Goal: Transaction & Acquisition: Purchase product/service

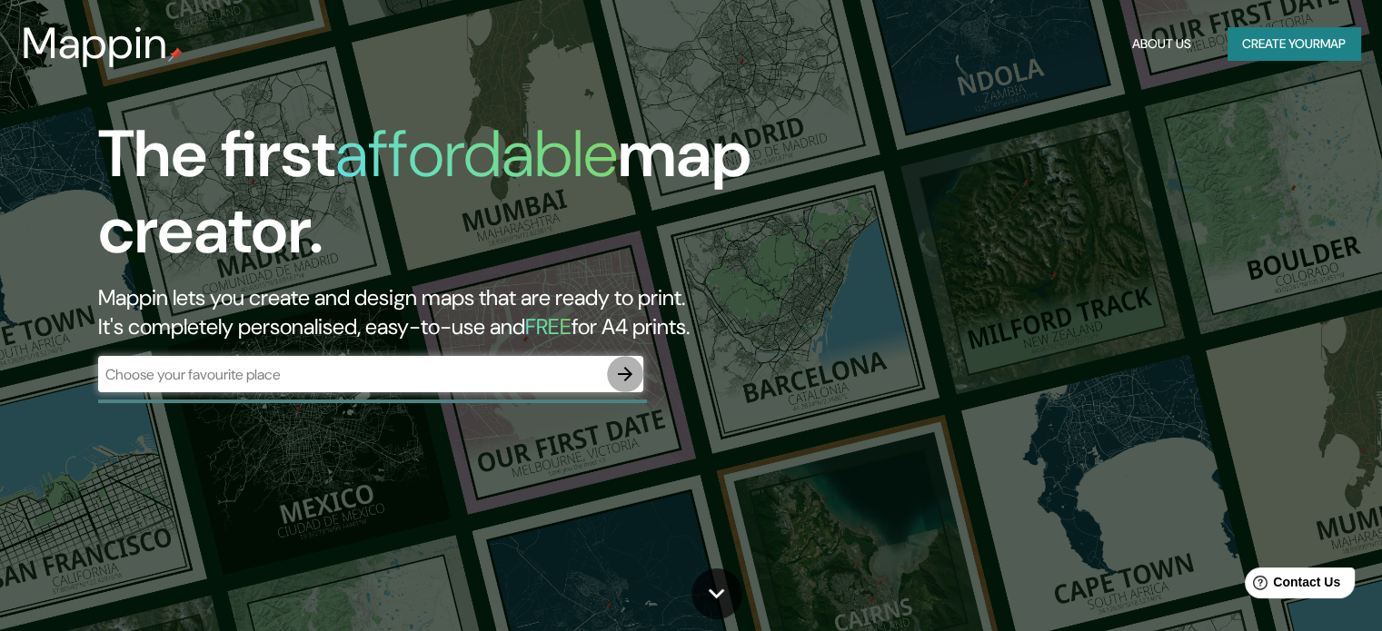
click at [621, 369] on icon "button" at bounding box center [625, 374] width 22 height 22
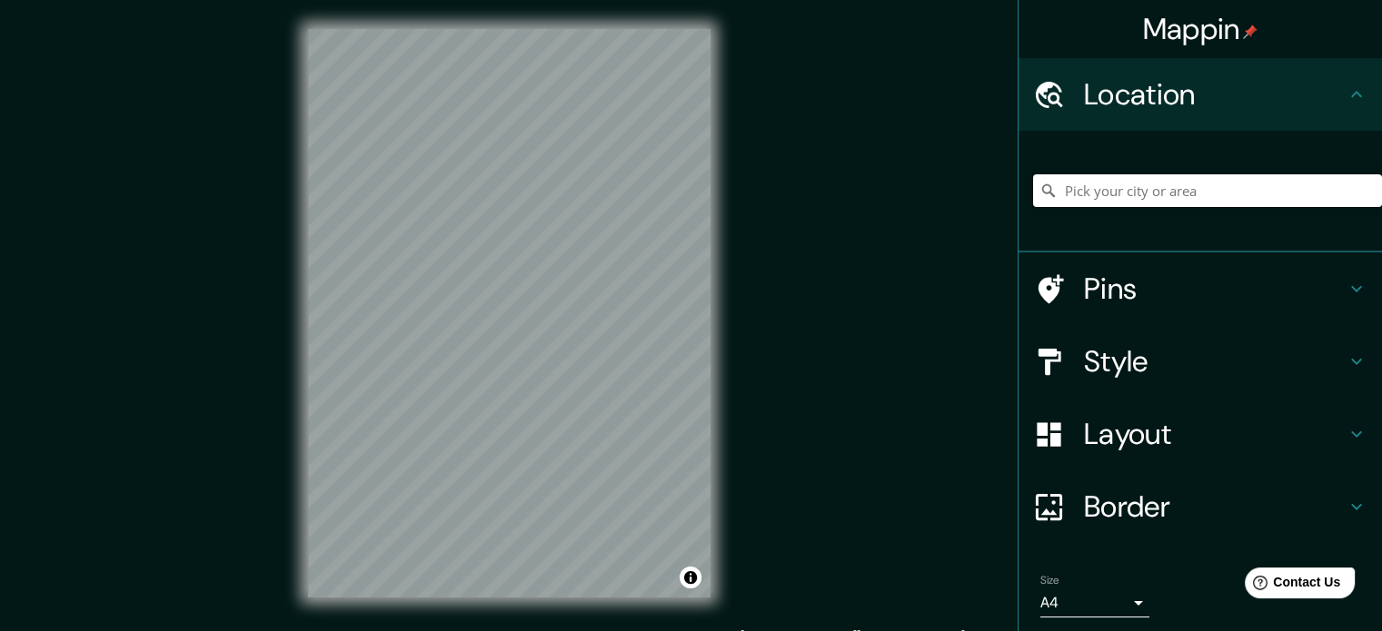
click at [1138, 186] on input "Pick your city or area" at bounding box center [1207, 190] width 349 height 33
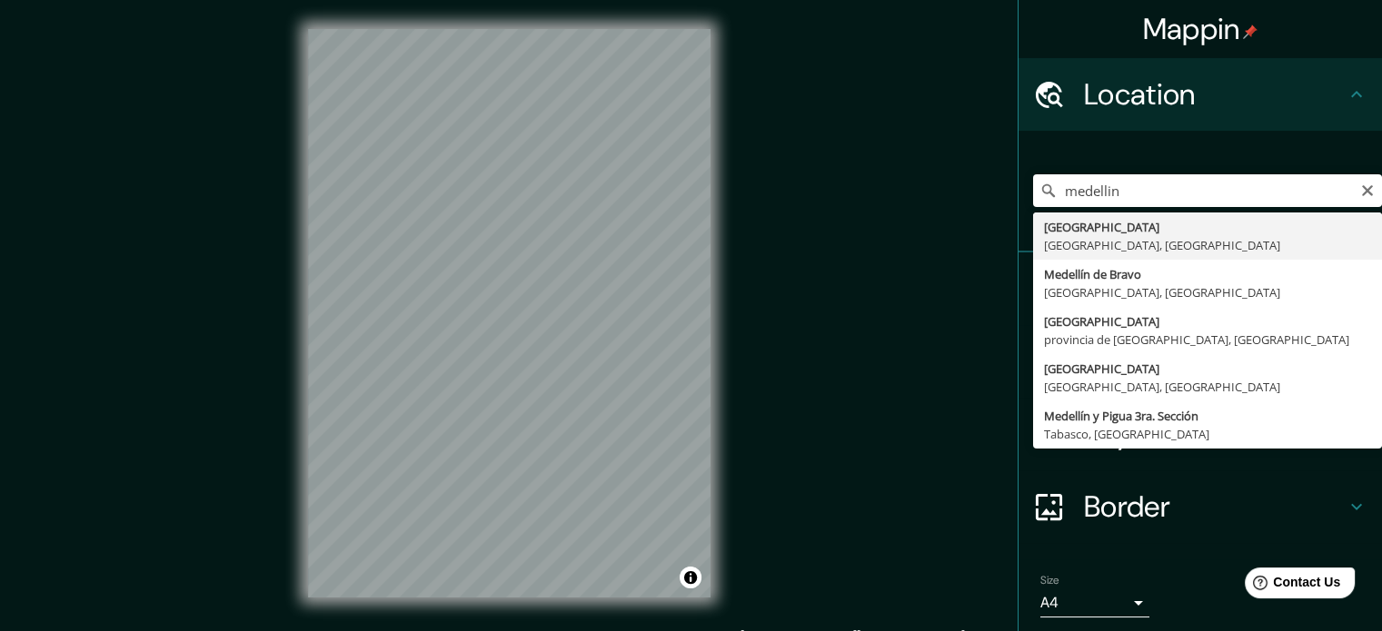
type input "[GEOGRAPHIC_DATA], [GEOGRAPHIC_DATA], [GEOGRAPHIC_DATA]"
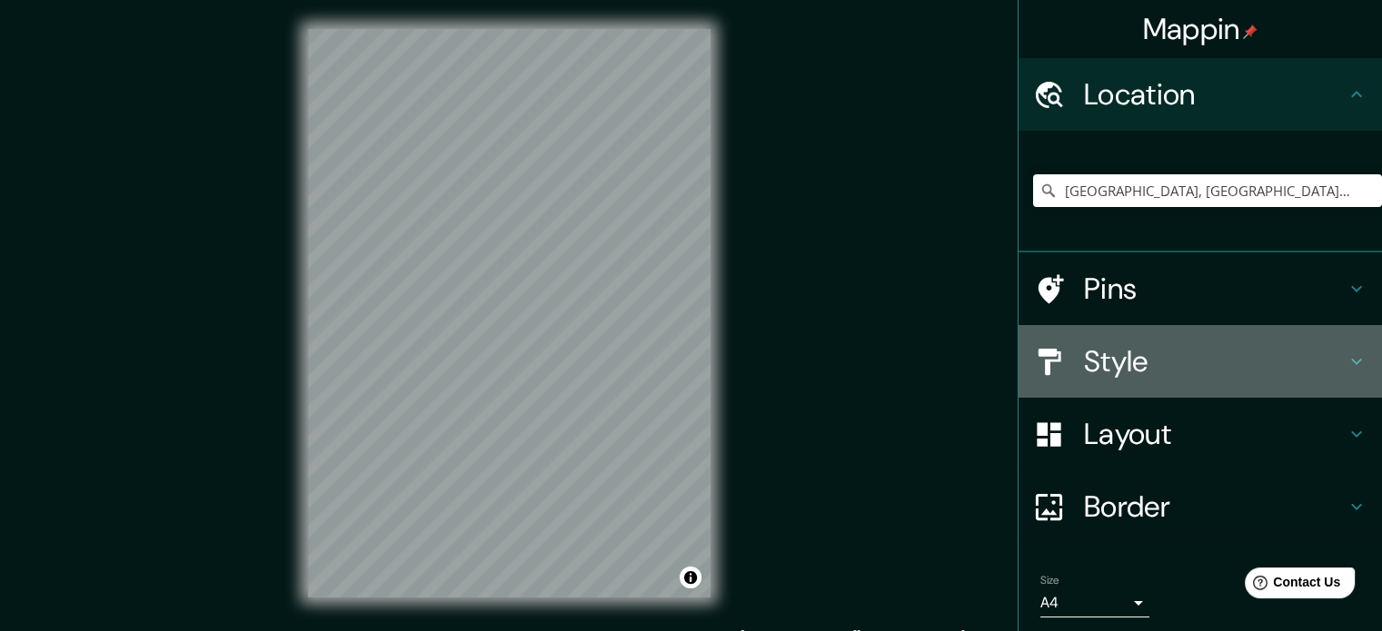
click at [1100, 357] on h4 "Style" at bounding box center [1215, 361] width 262 height 36
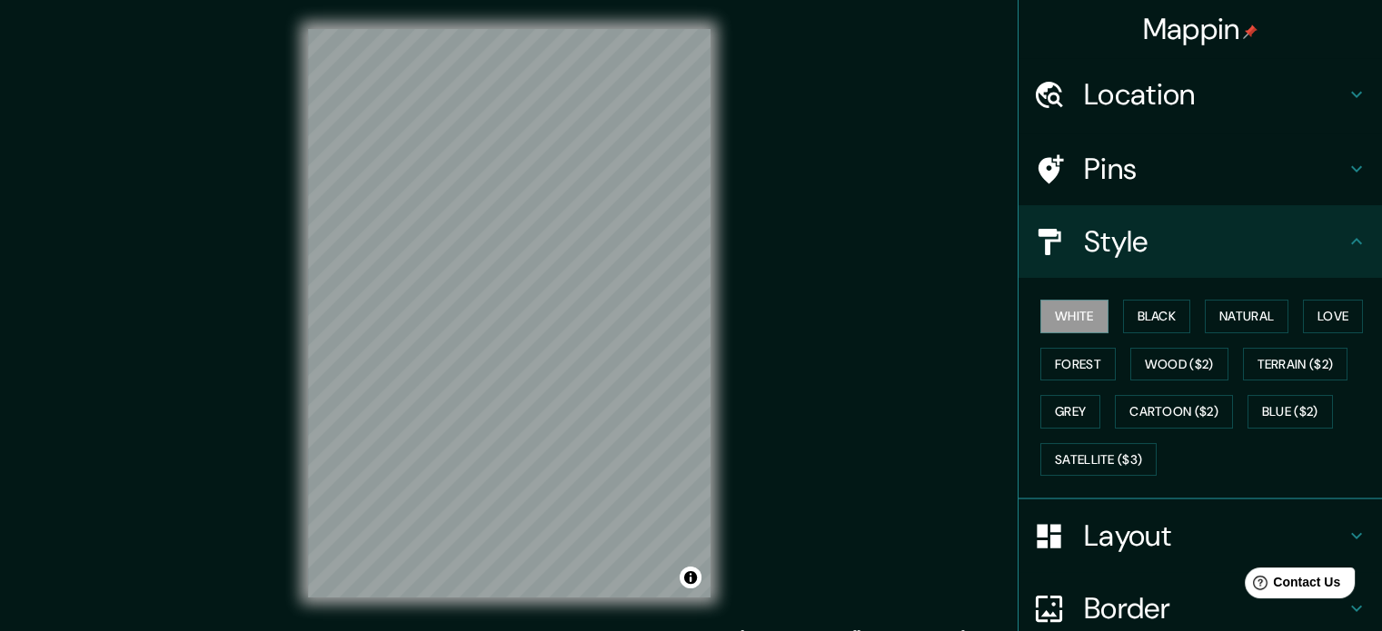
click at [1140, 522] on h4 "Layout" at bounding box center [1215, 536] width 262 height 36
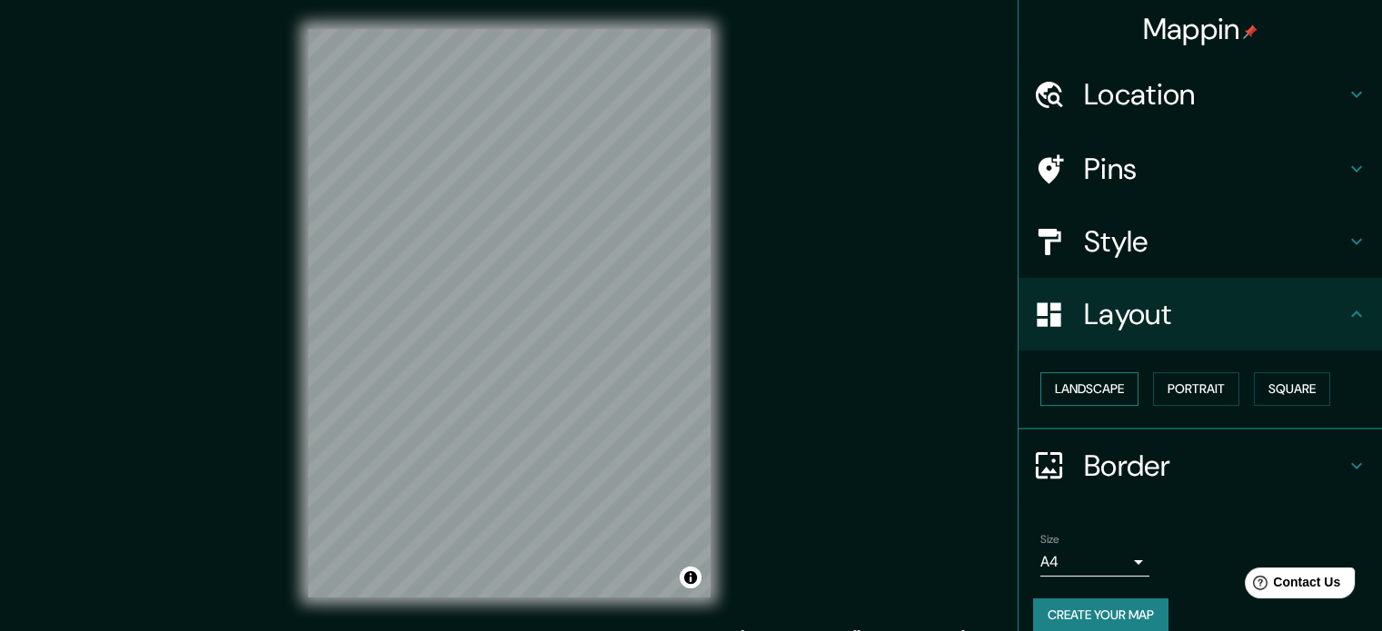
click at [1093, 392] on button "Landscape" at bounding box center [1089, 389] width 98 height 34
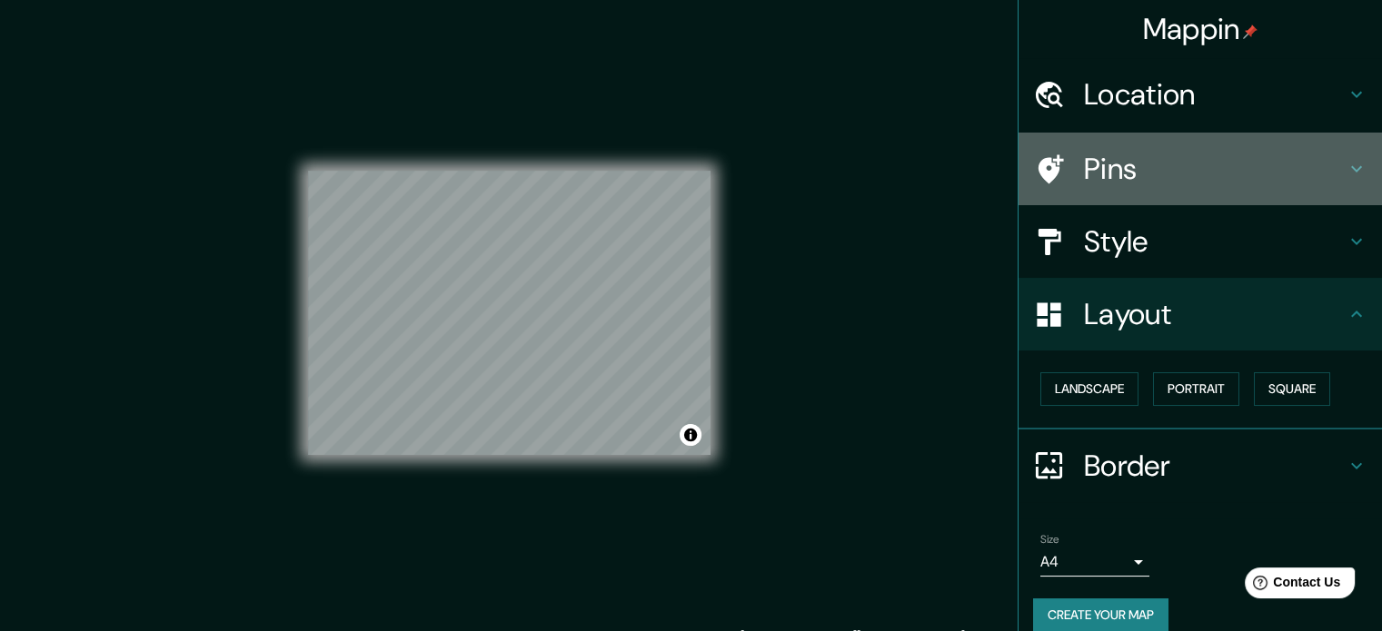
click at [1118, 170] on h4 "Pins" at bounding box center [1215, 169] width 262 height 36
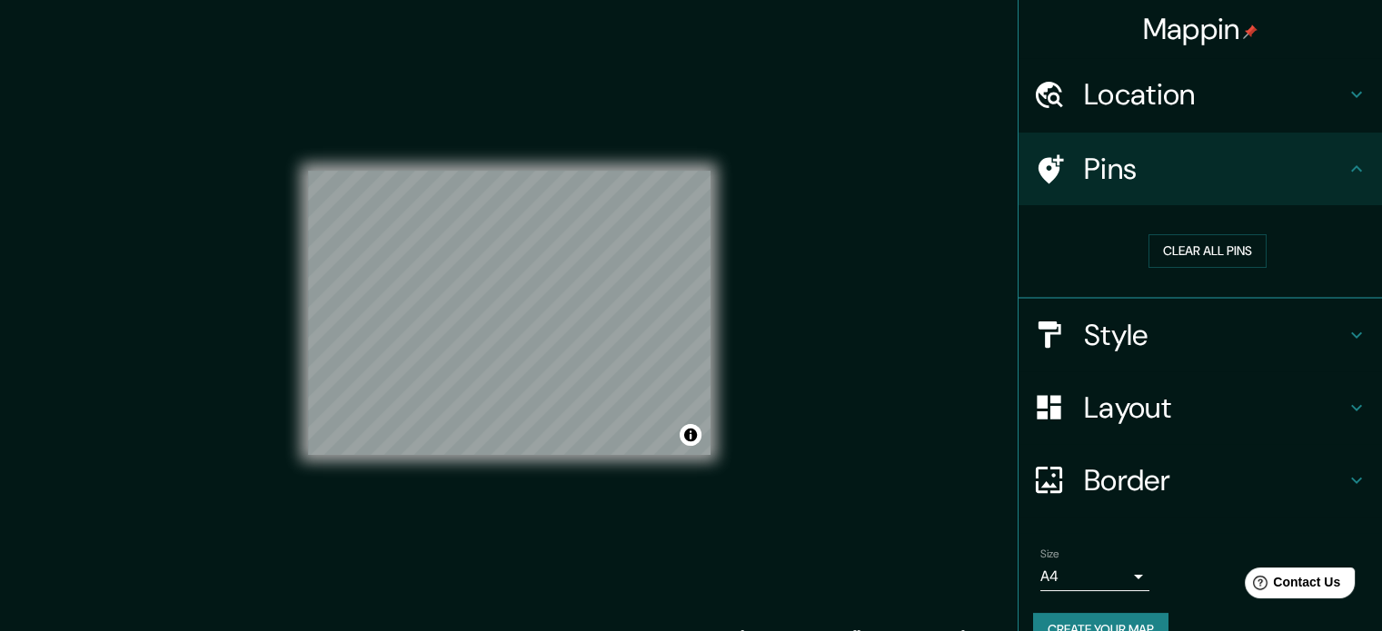
click at [1130, 321] on h4 "Style" at bounding box center [1215, 335] width 262 height 36
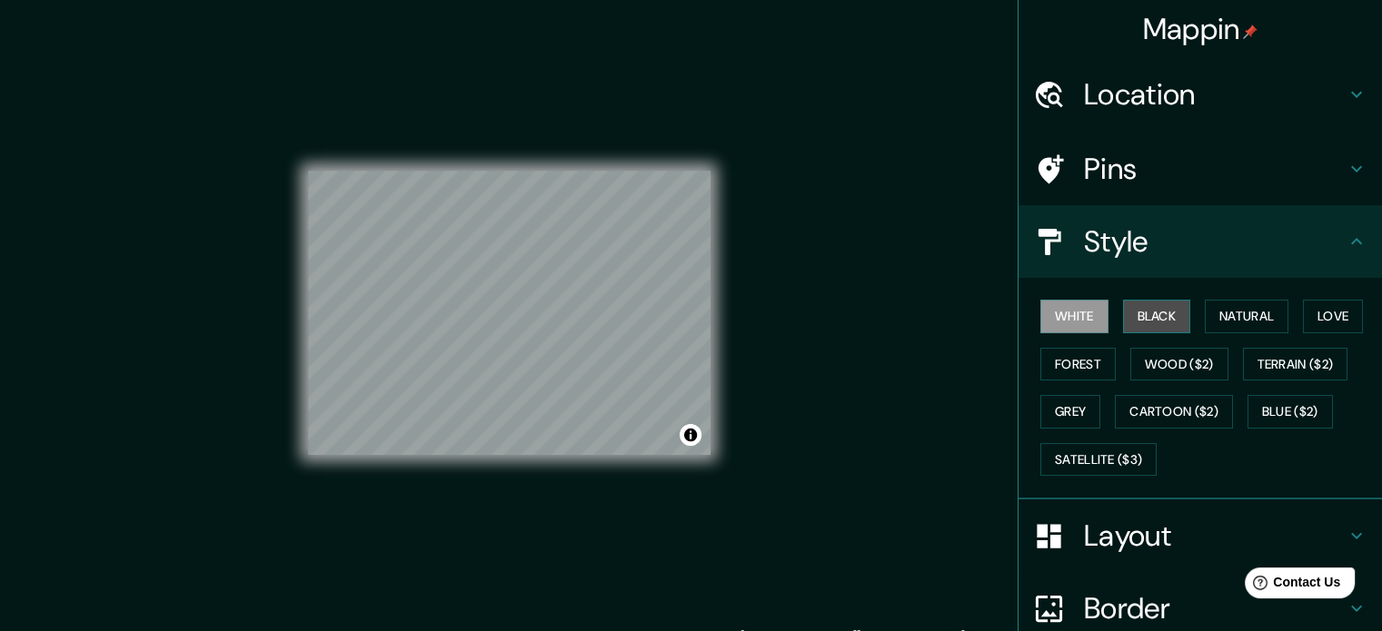
click at [1151, 317] on button "Black" at bounding box center [1157, 317] width 68 height 34
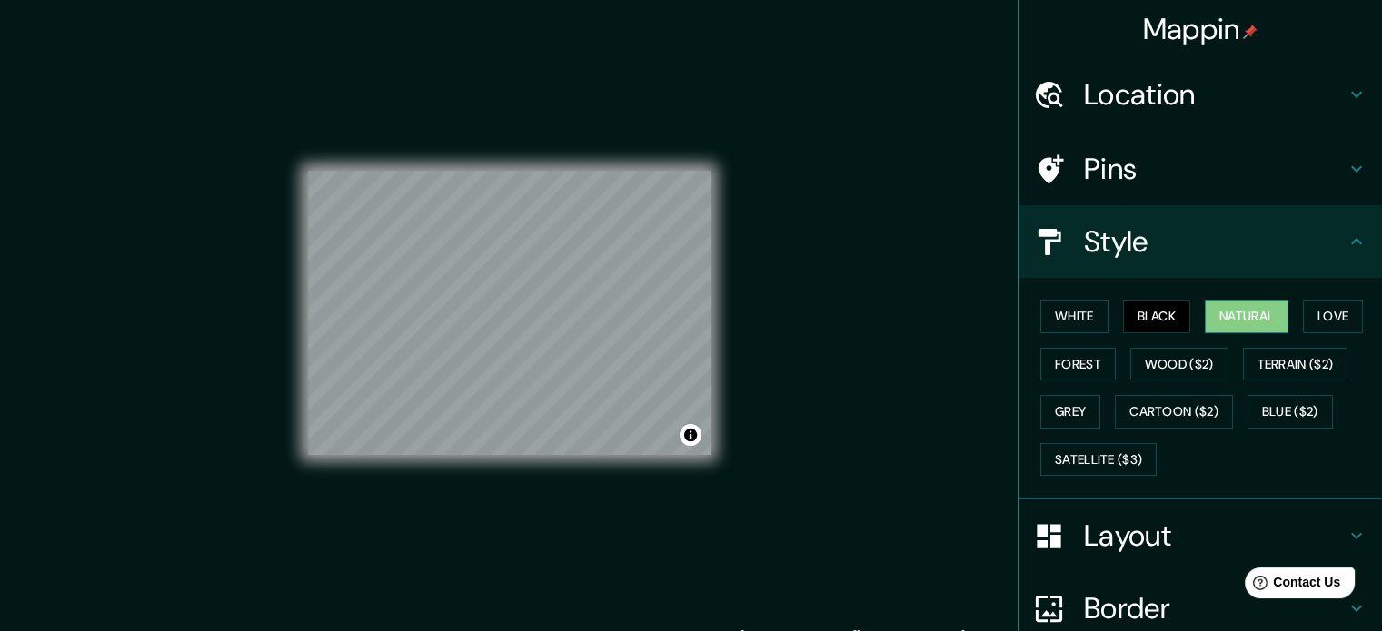
click at [1226, 314] on button "Natural" at bounding box center [1247, 317] width 84 height 34
click at [1303, 308] on button "Love" at bounding box center [1333, 317] width 60 height 34
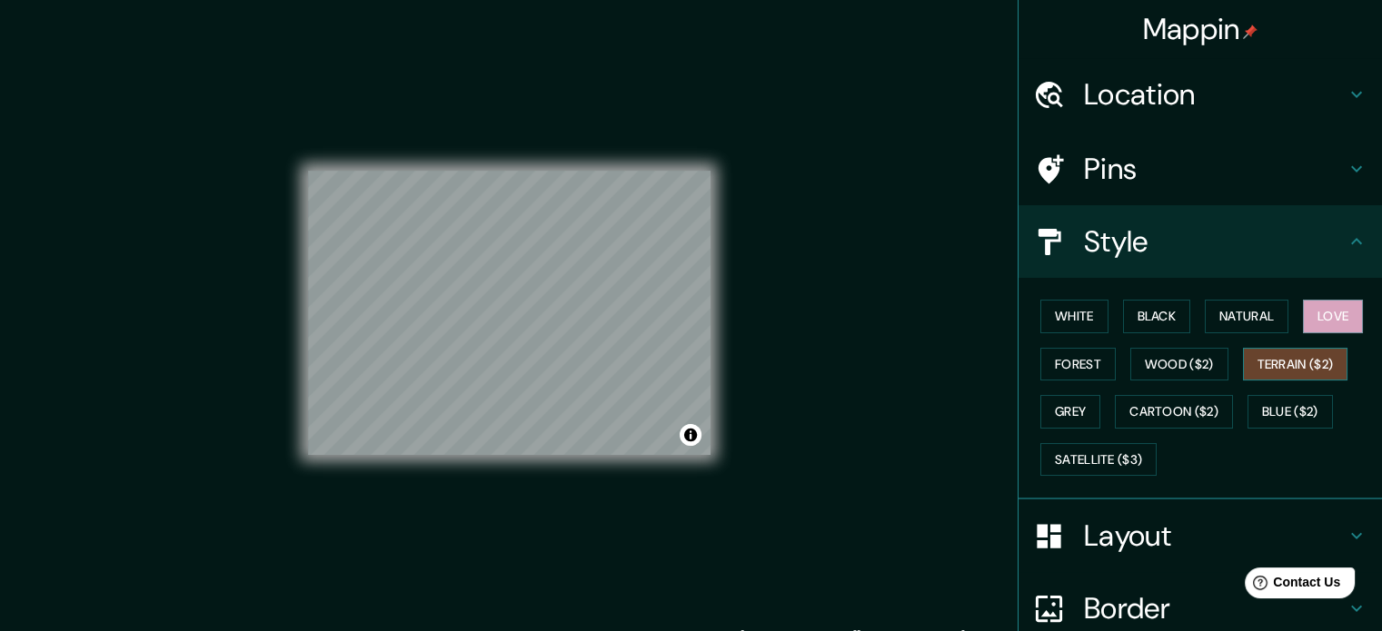
click at [1278, 372] on button "Terrain ($2)" at bounding box center [1295, 365] width 105 height 34
click at [1170, 370] on button "Wood ($2)" at bounding box center [1179, 365] width 98 height 34
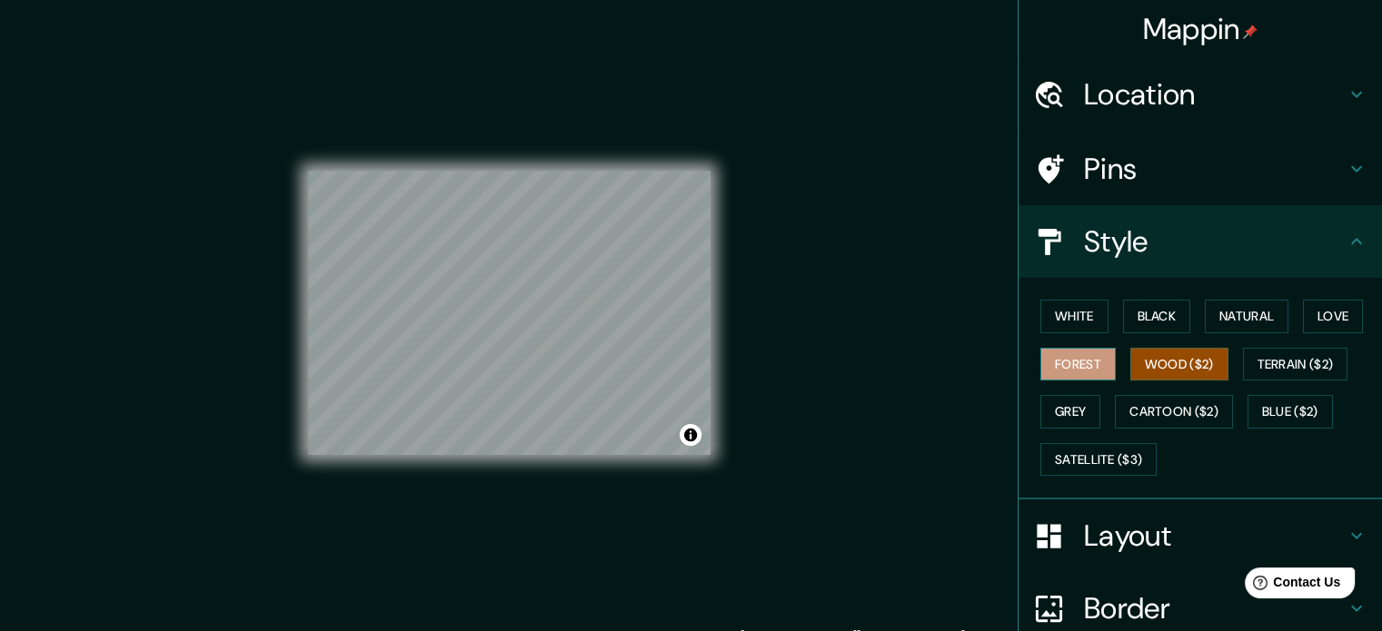
click at [1090, 362] on button "Forest" at bounding box center [1077, 365] width 75 height 34
